Goal: Information Seeking & Learning: Learn about a topic

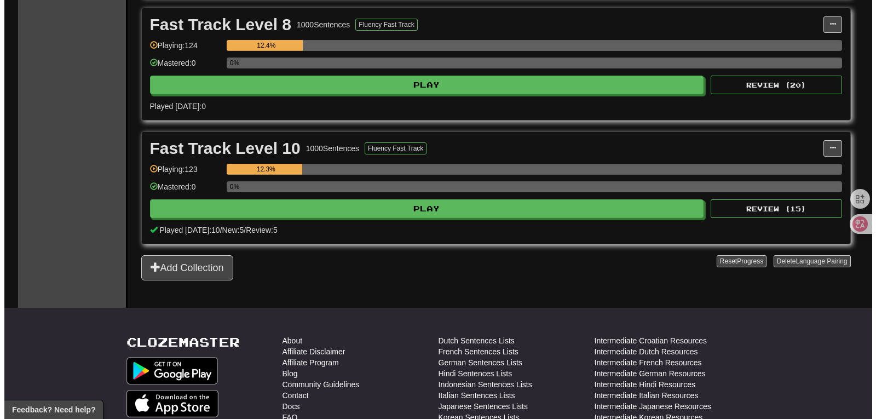
scroll to position [514, 0]
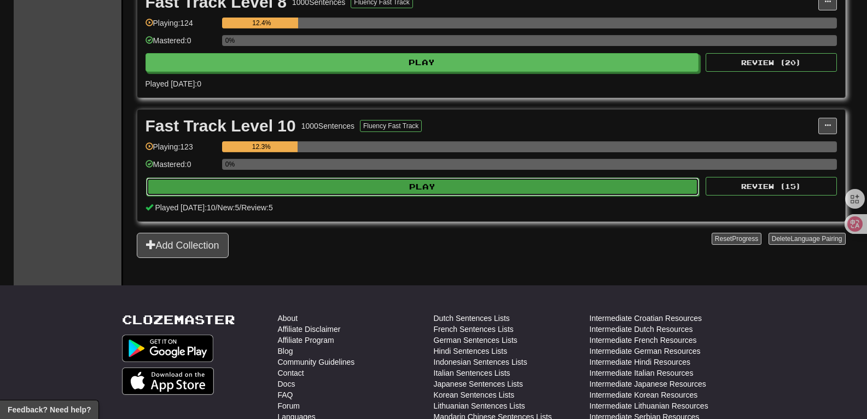
click at [473, 188] on button "Play" at bounding box center [423, 186] width 554 height 19
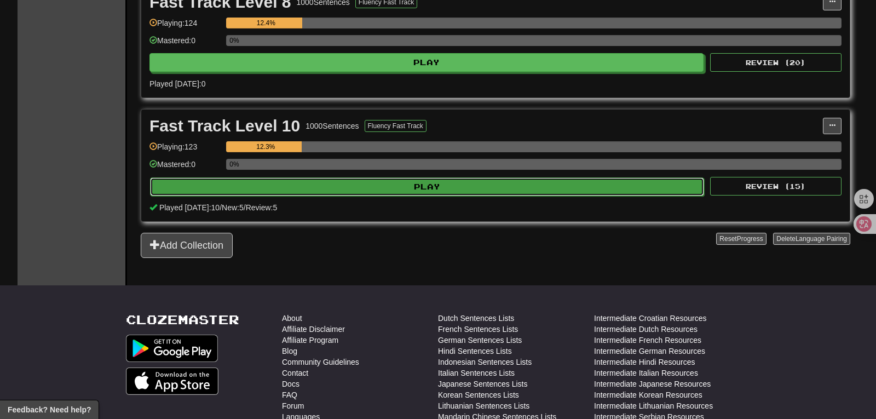
select select "**"
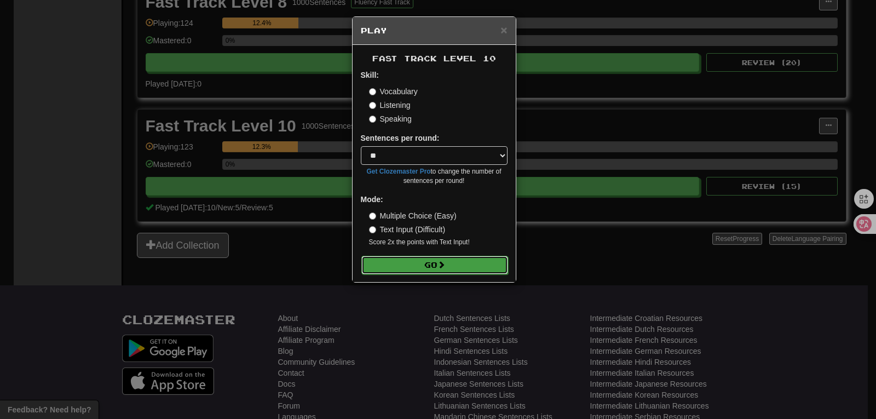
click at [438, 263] on button "Go" at bounding box center [434, 265] width 147 height 19
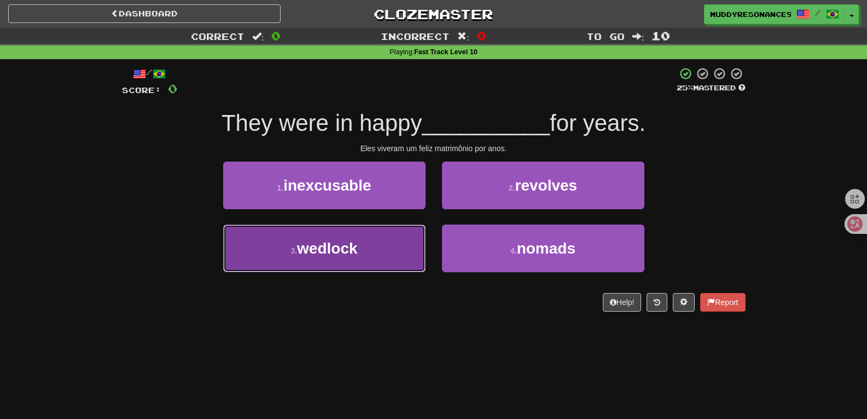
click at [398, 256] on button "3 . wedlock" at bounding box center [324, 248] width 203 height 48
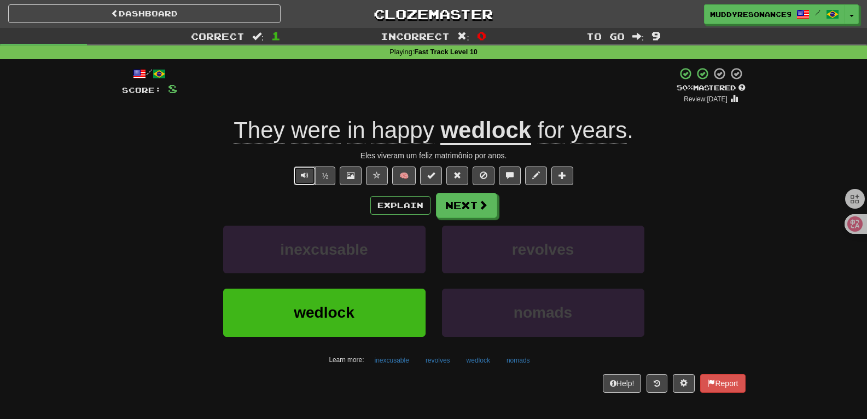
click at [303, 176] on span "Text-to-speech controls" at bounding box center [305, 175] width 8 height 8
click at [466, 199] on button "Next" at bounding box center [467, 205] width 61 height 25
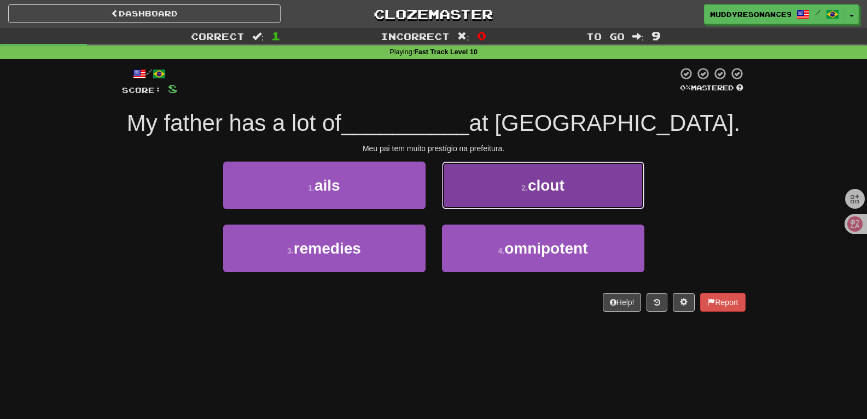
click at [529, 172] on button "2 . clout" at bounding box center [543, 185] width 203 height 48
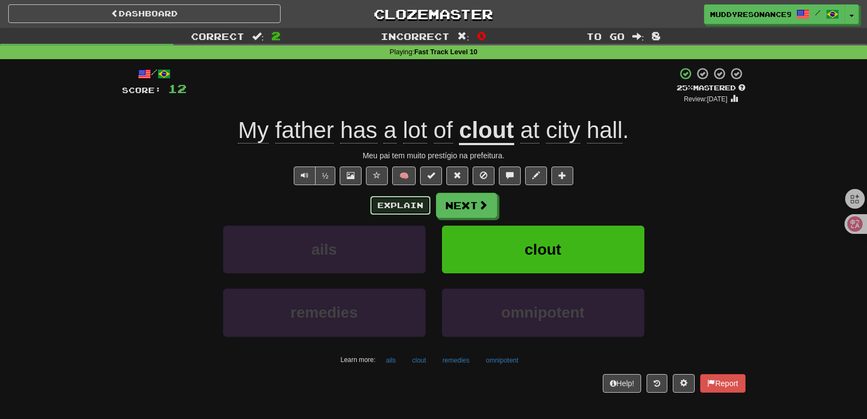
click at [423, 199] on button "Explain" at bounding box center [401, 205] width 60 height 19
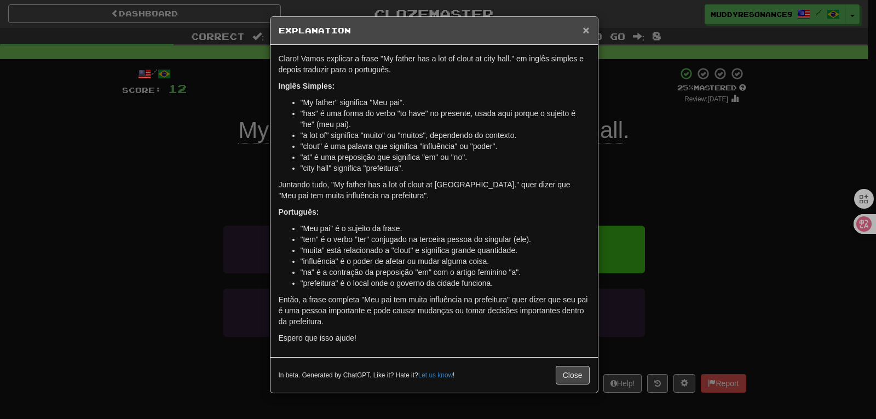
click at [585, 32] on span "×" at bounding box center [585, 30] width 7 height 13
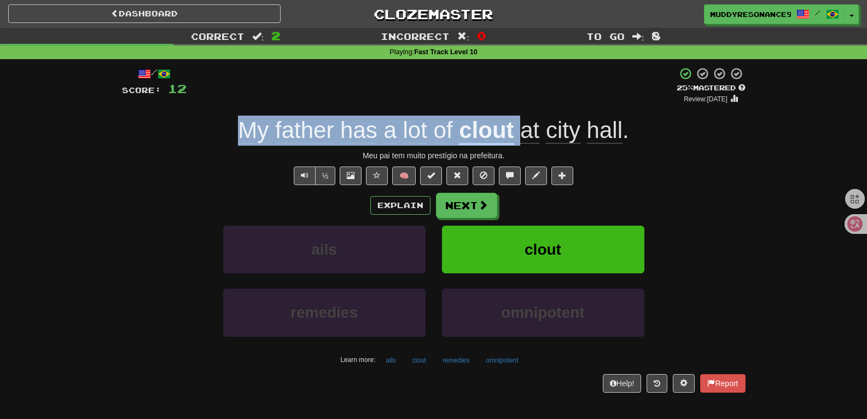
drag, startPoint x: 518, startPoint y: 136, endPoint x: 242, endPoint y: 124, distance: 276.1
click at [244, 123] on div "My father has a lot of clout at [GEOGRAPHIC_DATA] ." at bounding box center [434, 130] width 624 height 30
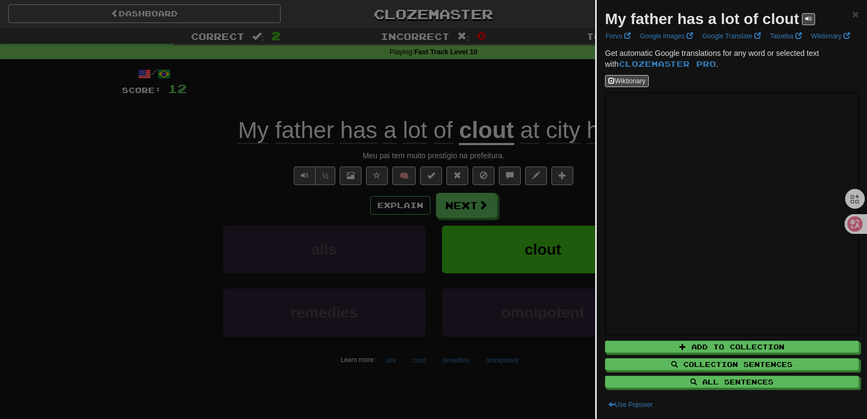
drag, startPoint x: 238, startPoint y: 128, endPoint x: 616, endPoint y: 20, distance: 392.7
click at [616, 20] on strong "My father has a lot of clout" at bounding box center [702, 18] width 194 height 17
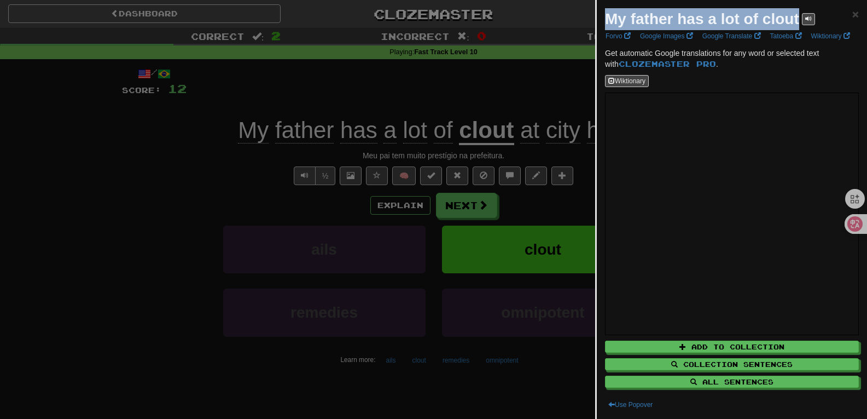
drag, startPoint x: 605, startPoint y: 21, endPoint x: 801, endPoint y: 15, distance: 196.0
click at [800, 15] on strong "My father has a lot of clout" at bounding box center [702, 18] width 194 height 17
copy strong "My father has a lot of clout"
click at [853, 15] on span "×" at bounding box center [856, 14] width 7 height 13
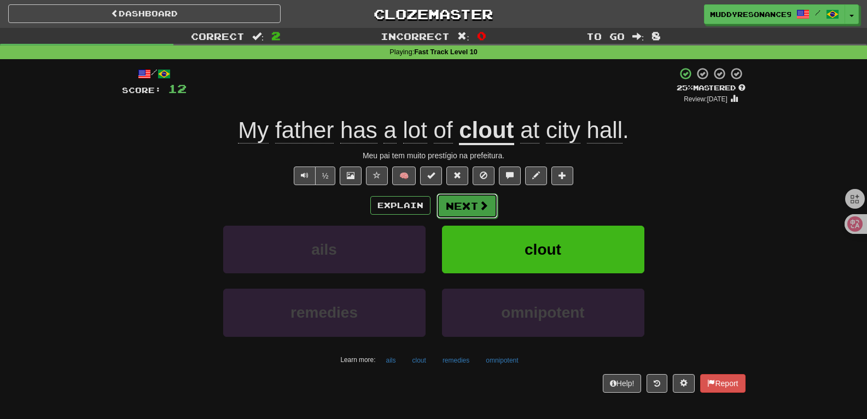
click at [462, 207] on button "Next" at bounding box center [467, 205] width 61 height 25
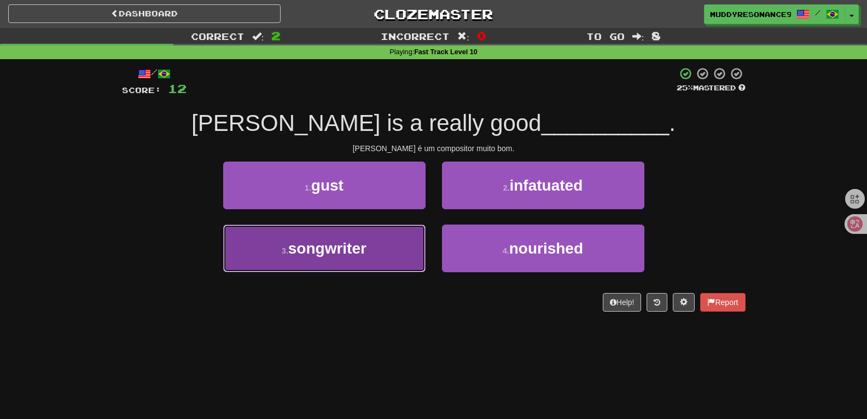
click at [377, 257] on button "3 . songwriter" at bounding box center [324, 248] width 203 height 48
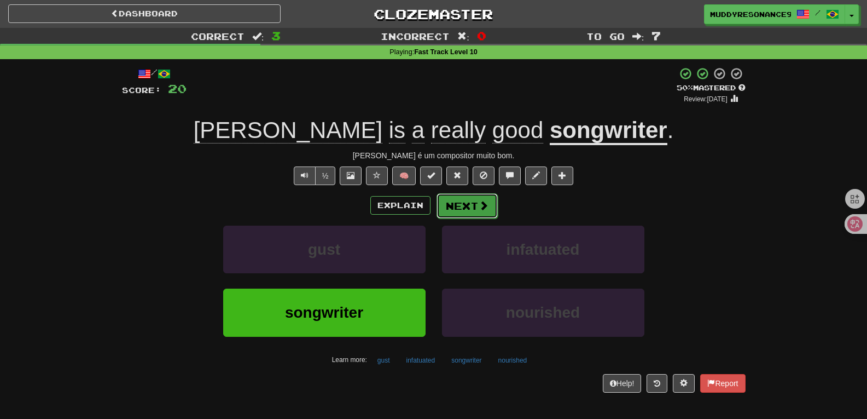
click at [467, 206] on button "Next" at bounding box center [467, 205] width 61 height 25
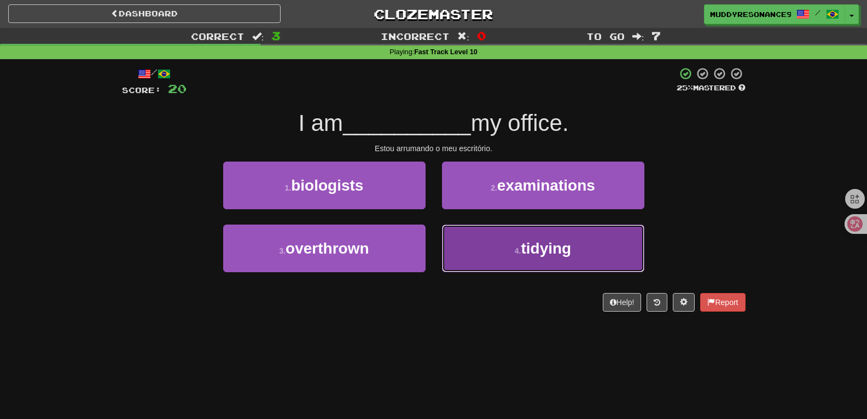
click at [527, 230] on button "4 . tidying" at bounding box center [543, 248] width 203 height 48
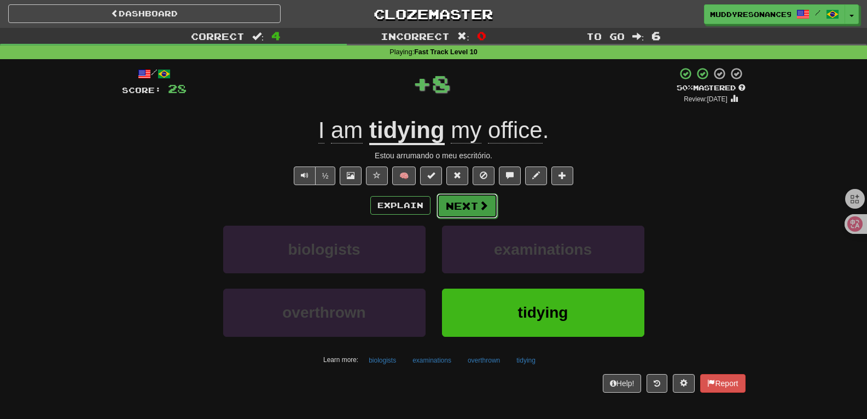
click at [476, 203] on button "Next" at bounding box center [467, 205] width 61 height 25
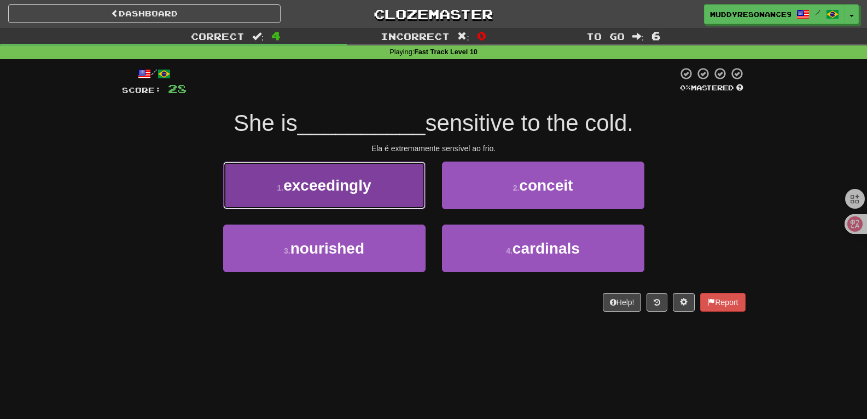
click at [396, 179] on button "1 . exceedingly" at bounding box center [324, 185] width 203 height 48
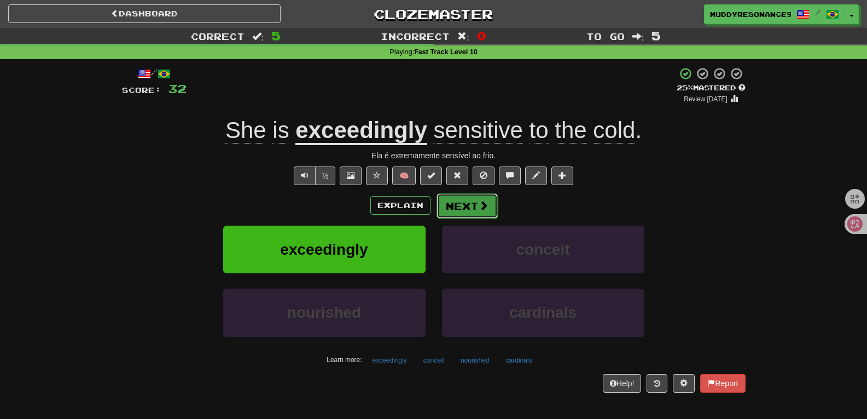
click at [468, 204] on button "Next" at bounding box center [467, 205] width 61 height 25
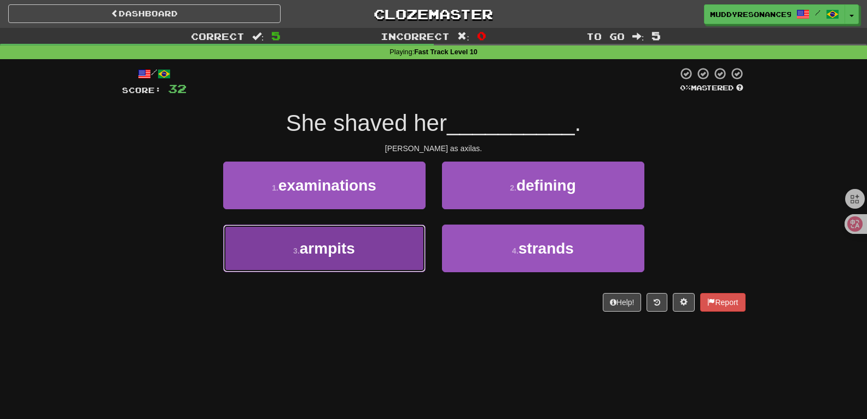
click at [381, 248] on button "3 . armpits" at bounding box center [324, 248] width 203 height 48
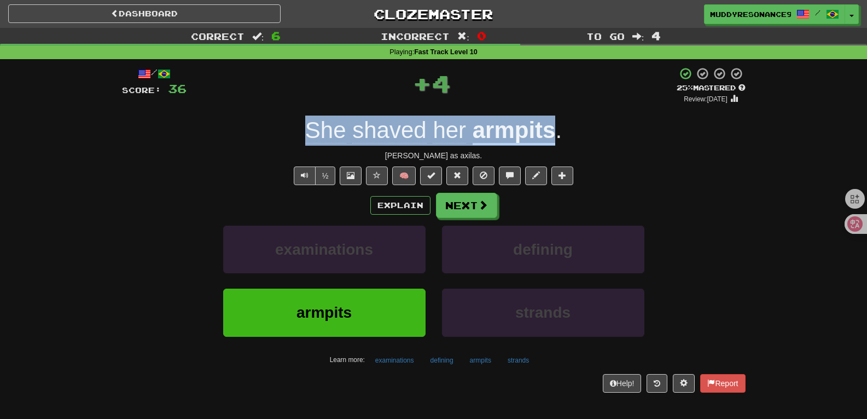
drag, startPoint x: 556, startPoint y: 134, endPoint x: 298, endPoint y: 130, distance: 257.8
click at [298, 130] on div "She shaved her armpits ." at bounding box center [434, 130] width 624 height 30
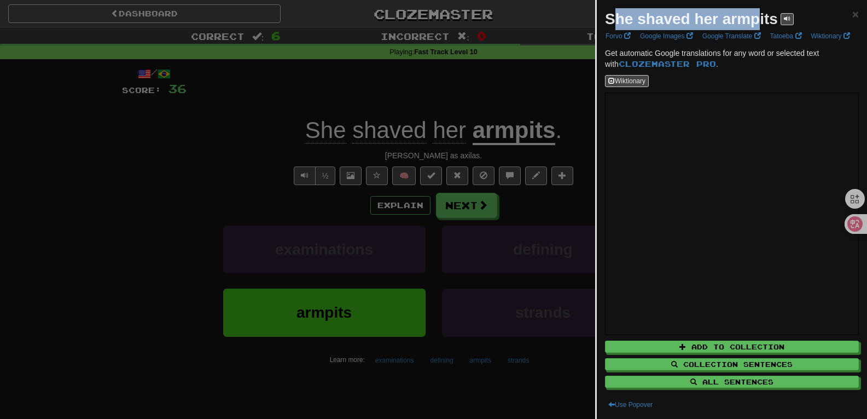
drag, startPoint x: 612, startPoint y: 16, endPoint x: 762, endPoint y: 28, distance: 151.0
click at [762, 28] on div "She shaved her armpits" at bounding box center [699, 19] width 189 height 22
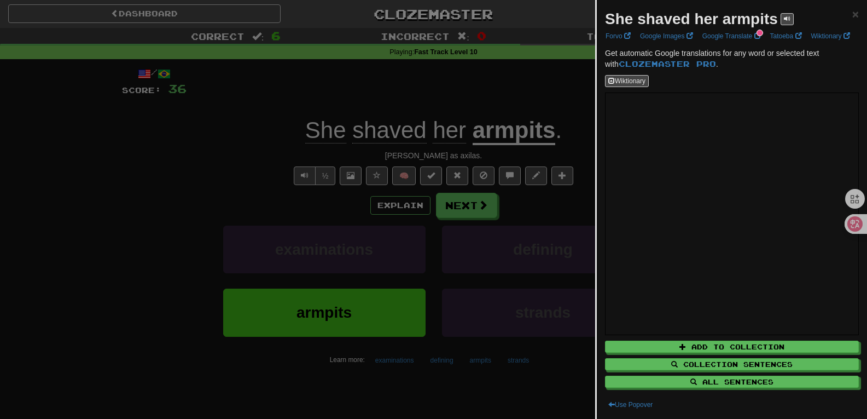
click at [775, 20] on strong "She shaved her armpits" at bounding box center [691, 18] width 173 height 17
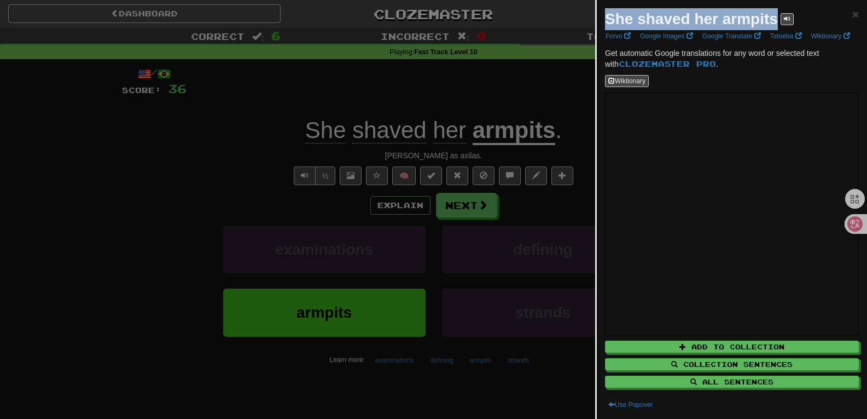
drag, startPoint x: 778, startPoint y: 19, endPoint x: 603, endPoint y: 24, distance: 175.2
click at [603, 24] on div "She shaved her armpits × Forvo Google Images Google Translate Tatoeba Wiktionar…" at bounding box center [732, 209] width 270 height 419
copy strong "She shaved her armpits"
click at [853, 14] on span "×" at bounding box center [856, 14] width 7 height 13
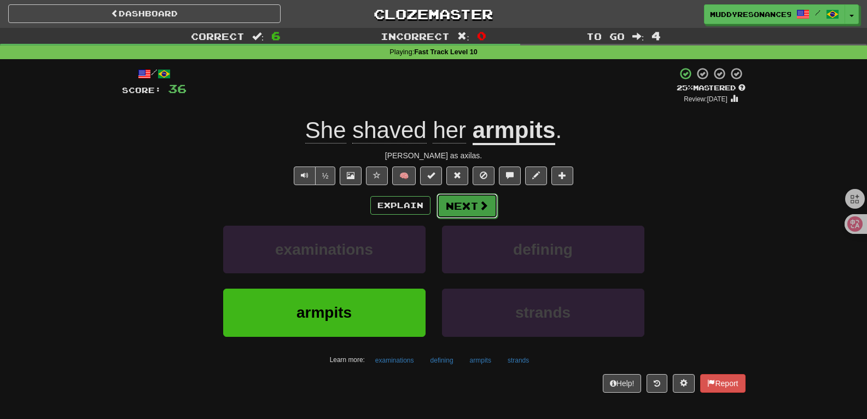
click at [470, 198] on button "Next" at bounding box center [467, 205] width 61 height 25
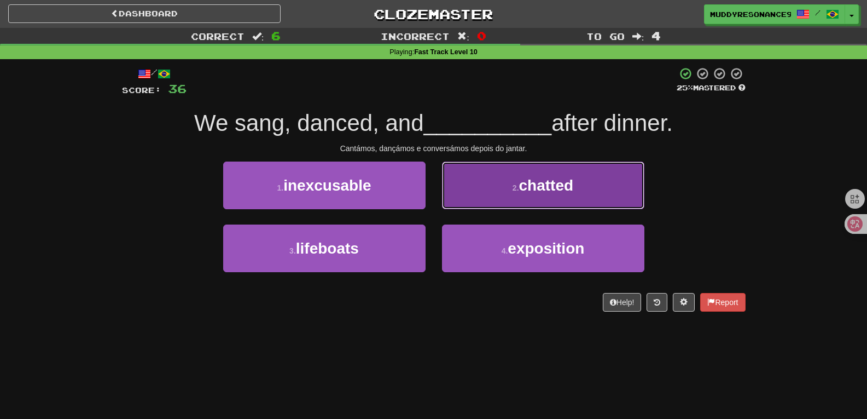
click at [513, 173] on button "2 . chatted" at bounding box center [543, 185] width 203 height 48
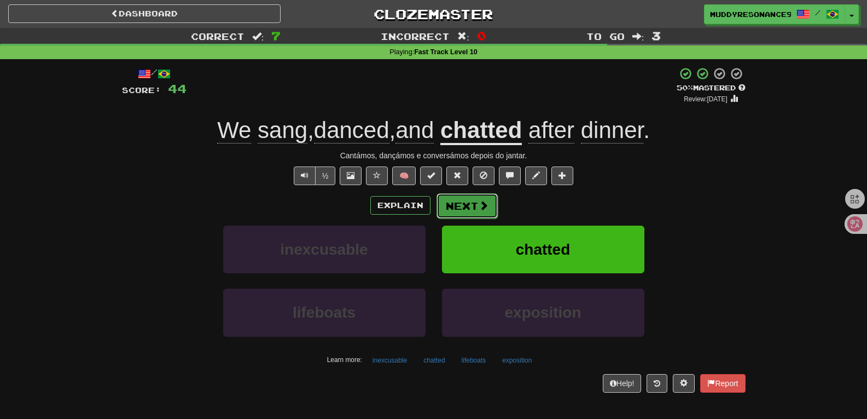
click at [467, 198] on button "Next" at bounding box center [467, 205] width 61 height 25
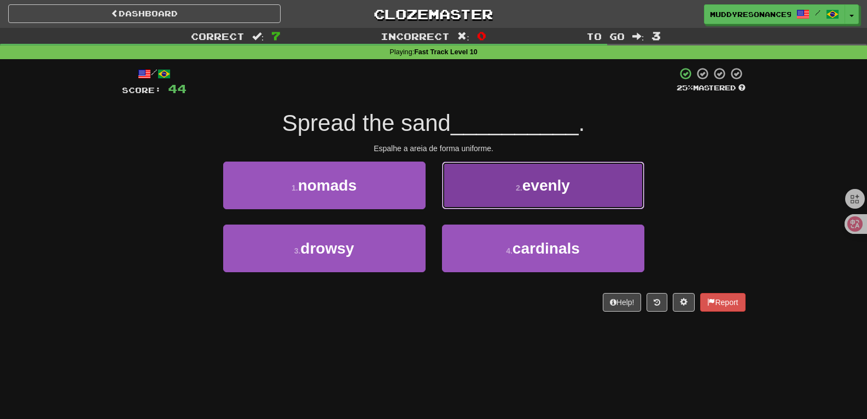
click at [456, 188] on button "2 . evenly" at bounding box center [543, 185] width 203 height 48
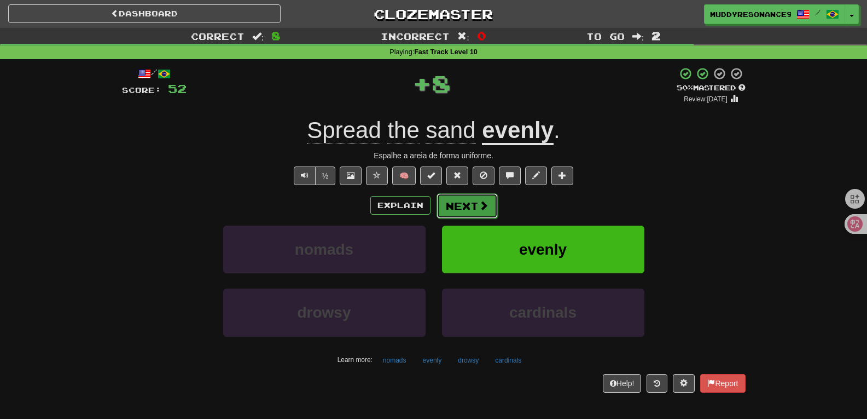
click at [459, 206] on button "Next" at bounding box center [467, 205] width 61 height 25
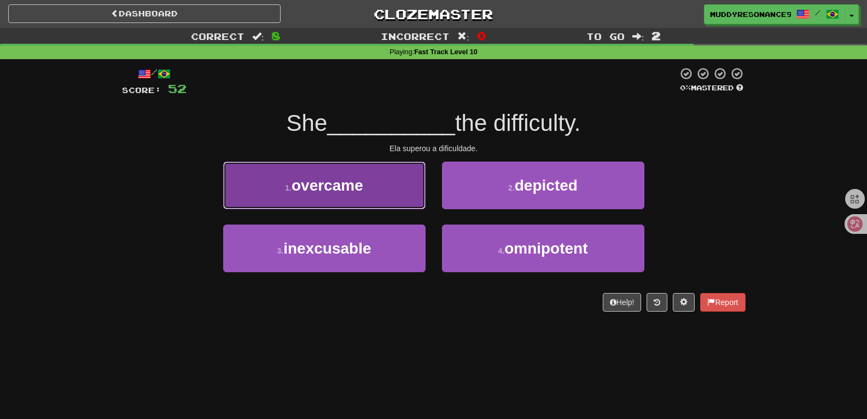
click at [397, 176] on button "1 . overcame" at bounding box center [324, 185] width 203 height 48
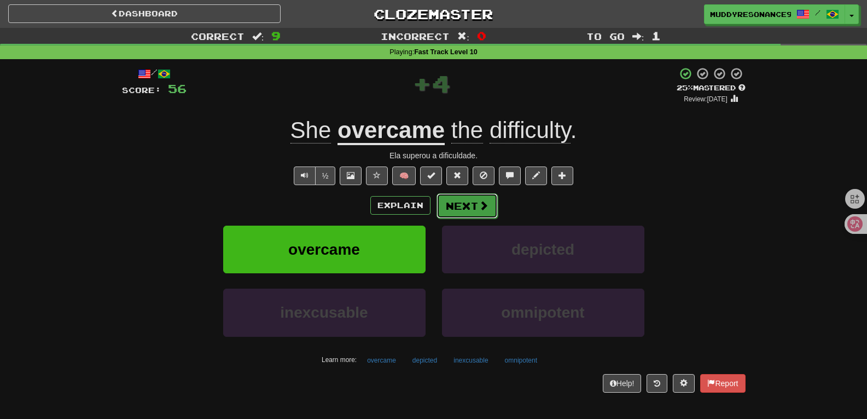
click at [490, 210] on button "Next" at bounding box center [467, 205] width 61 height 25
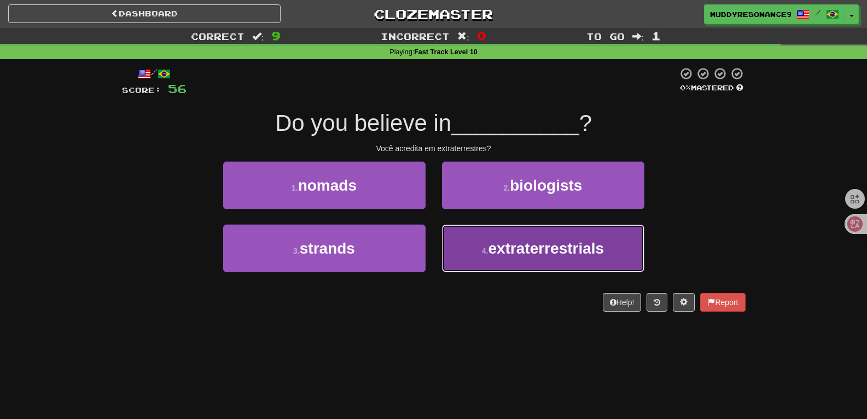
click at [487, 236] on button "4 . extraterrestrials" at bounding box center [543, 248] width 203 height 48
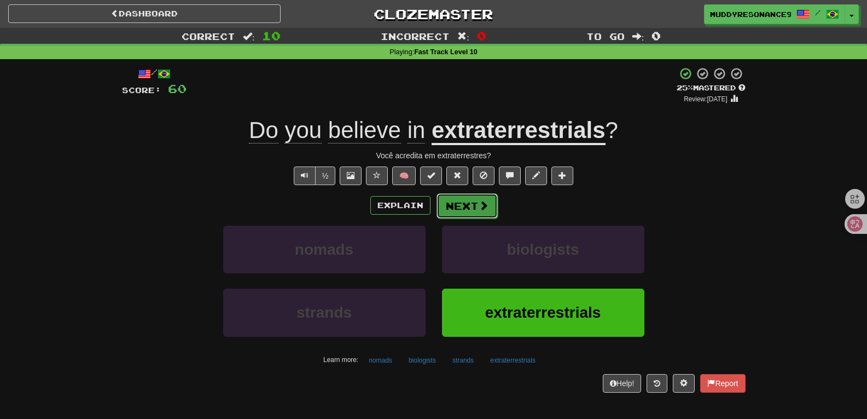
click at [468, 206] on button "Next" at bounding box center [467, 205] width 61 height 25
